Goal: Task Accomplishment & Management: Manage account settings

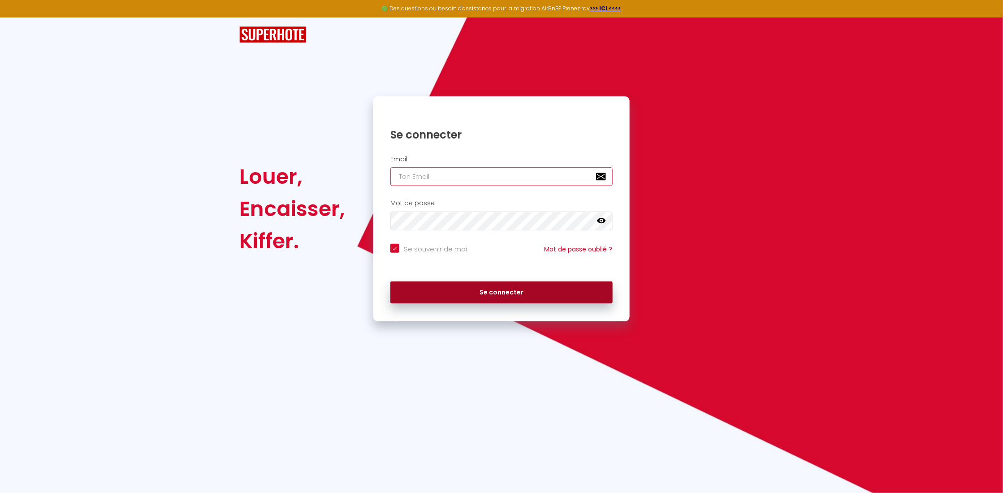
type input "[EMAIL_ADDRESS][DOMAIN_NAME]"
click at [514, 295] on button "Se connecter" at bounding box center [501, 292] width 222 height 22
checkbox input "true"
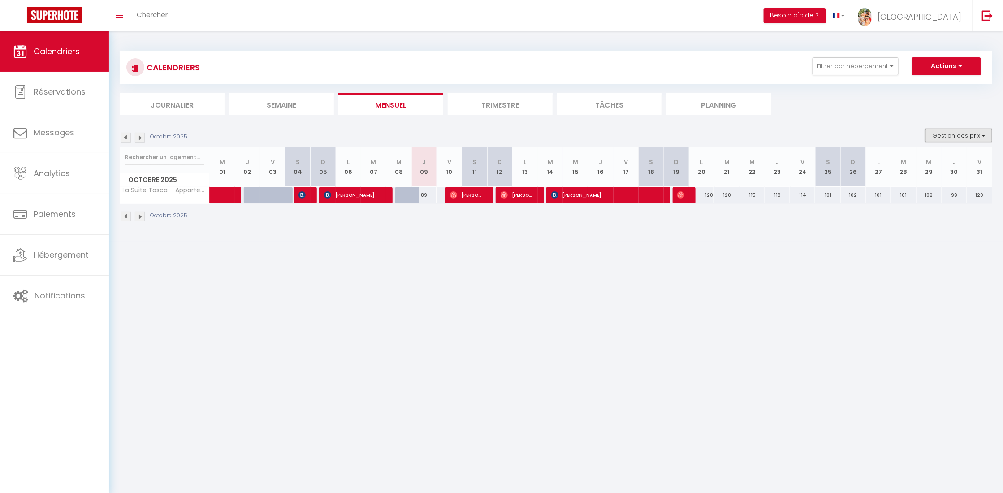
click at [975, 137] on button "Gestion des prix" at bounding box center [959, 135] width 67 height 13
click at [941, 160] on input "Nb Nuits minimum" at bounding box center [951, 163] width 81 height 9
checkbox input "true"
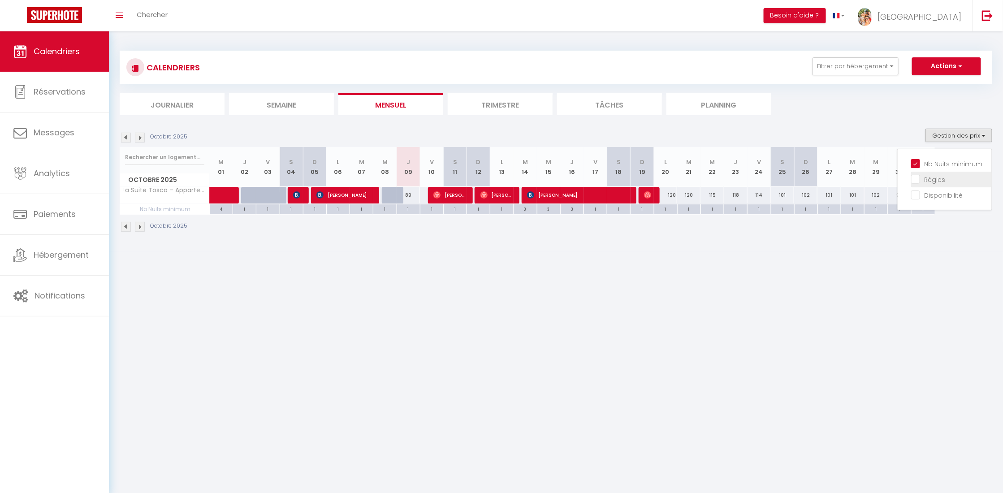
click at [936, 177] on input "Règles" at bounding box center [951, 178] width 81 height 9
checkbox input "true"
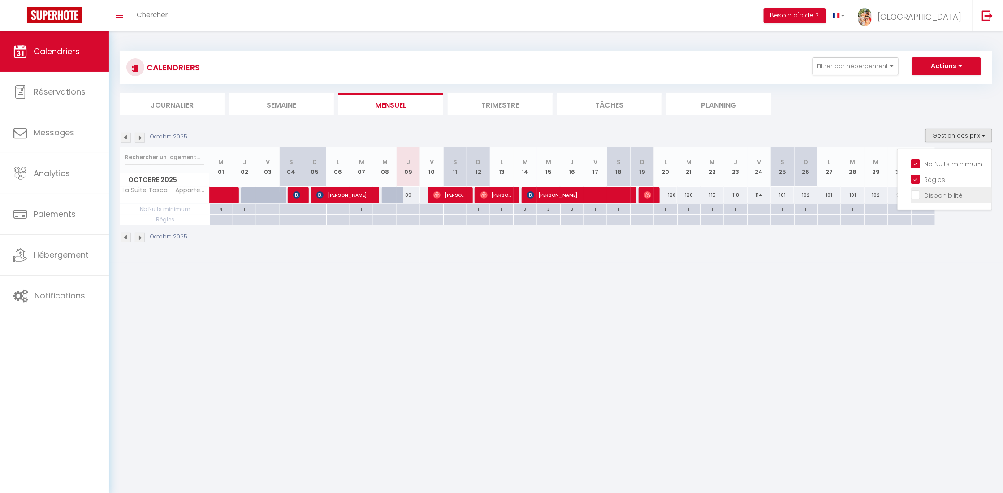
click at [939, 194] on input "Disponibilité" at bounding box center [951, 194] width 81 height 9
checkbox input "true"
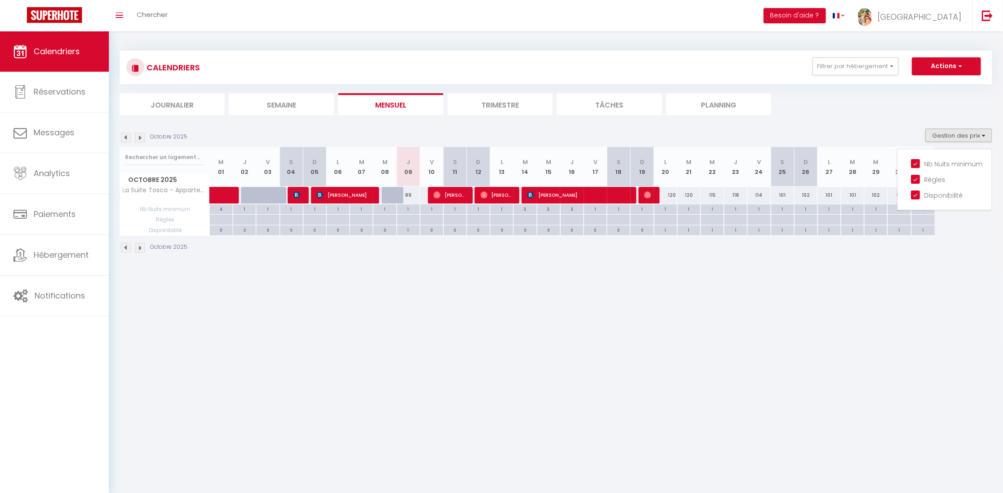
click at [855, 286] on body "🟢 Des questions ou besoin d'assistance pour la migration AirBnB? Prenez rdv >>>…" at bounding box center [501, 277] width 1003 height 493
click at [141, 139] on img at bounding box center [140, 138] width 10 height 10
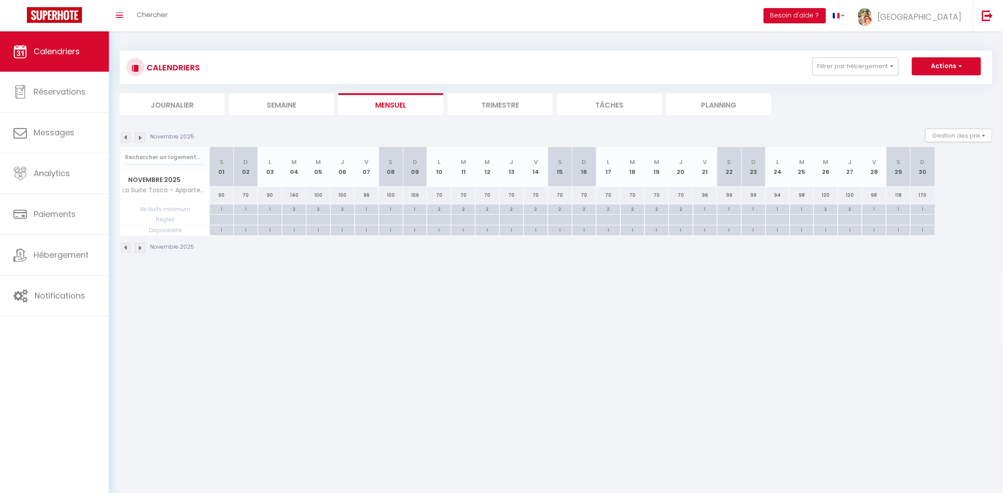
click at [251, 197] on div "70" at bounding box center [246, 195] width 24 height 17
type input "70"
type input "Dim 02 Novembre 2025"
type input "Lun 03 Novembre 2025"
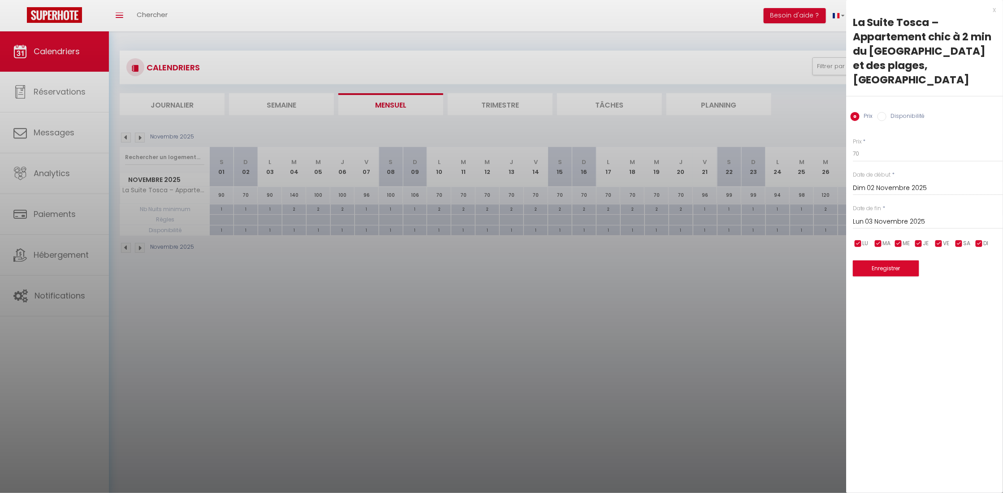
click at [381, 264] on div at bounding box center [501, 246] width 1003 height 493
type input "undefined aN undefined NaN"
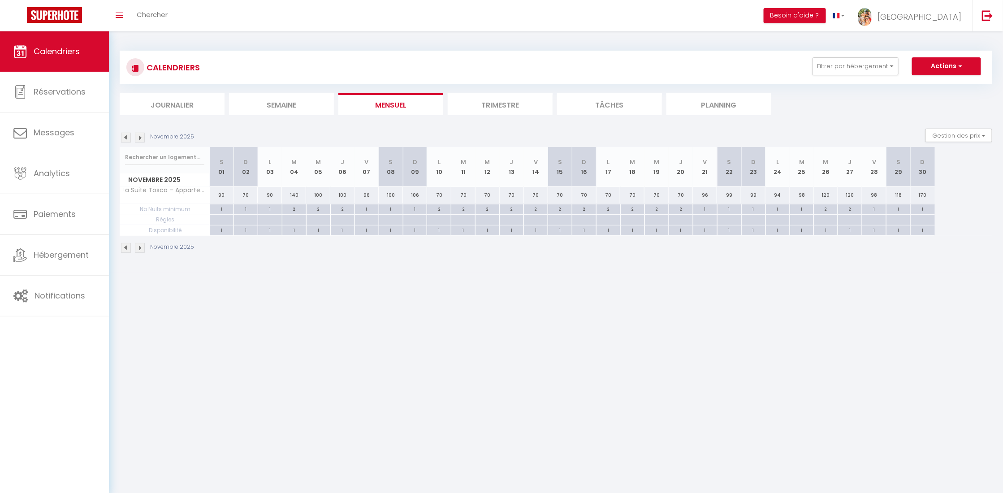
click at [247, 208] on div "1" at bounding box center [246, 208] width 24 height 9
type input "1"
type input "Dim 02 Novembre 2025"
type input "Lun 03 Novembre 2025"
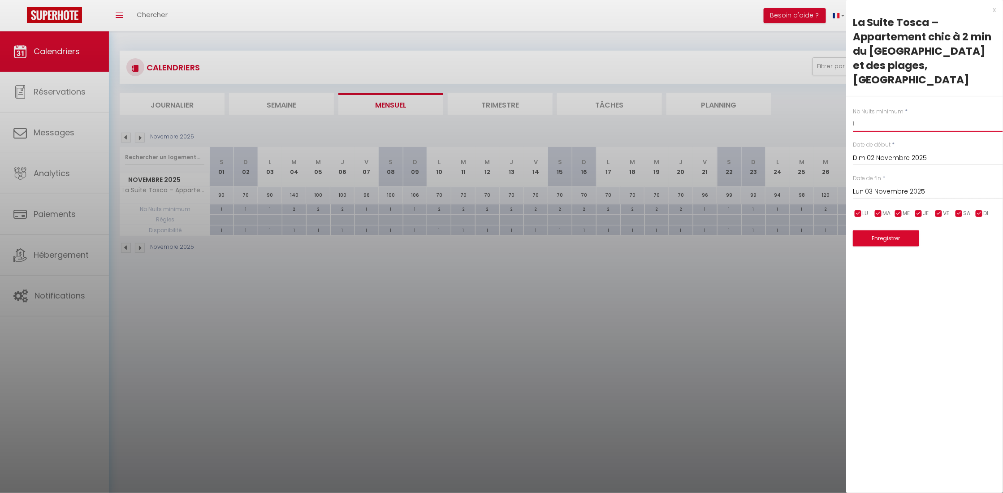
click at [858, 116] on input "1" at bounding box center [928, 124] width 150 height 16
type input "é"
type input "2"
click at [886, 230] on button "Enregistrer" at bounding box center [886, 238] width 66 height 16
